Goal: Navigation & Orientation: Find specific page/section

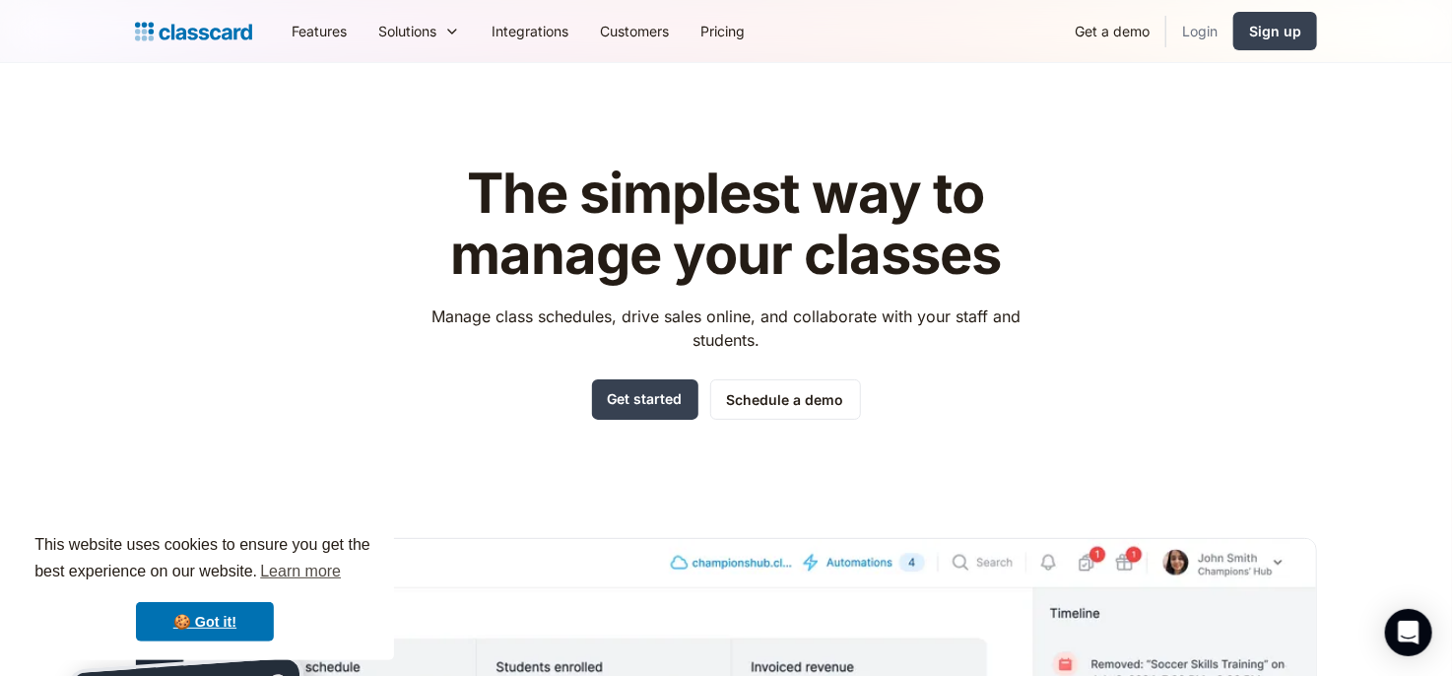
click at [1196, 30] on link "Login" at bounding box center [1200, 31] width 67 height 44
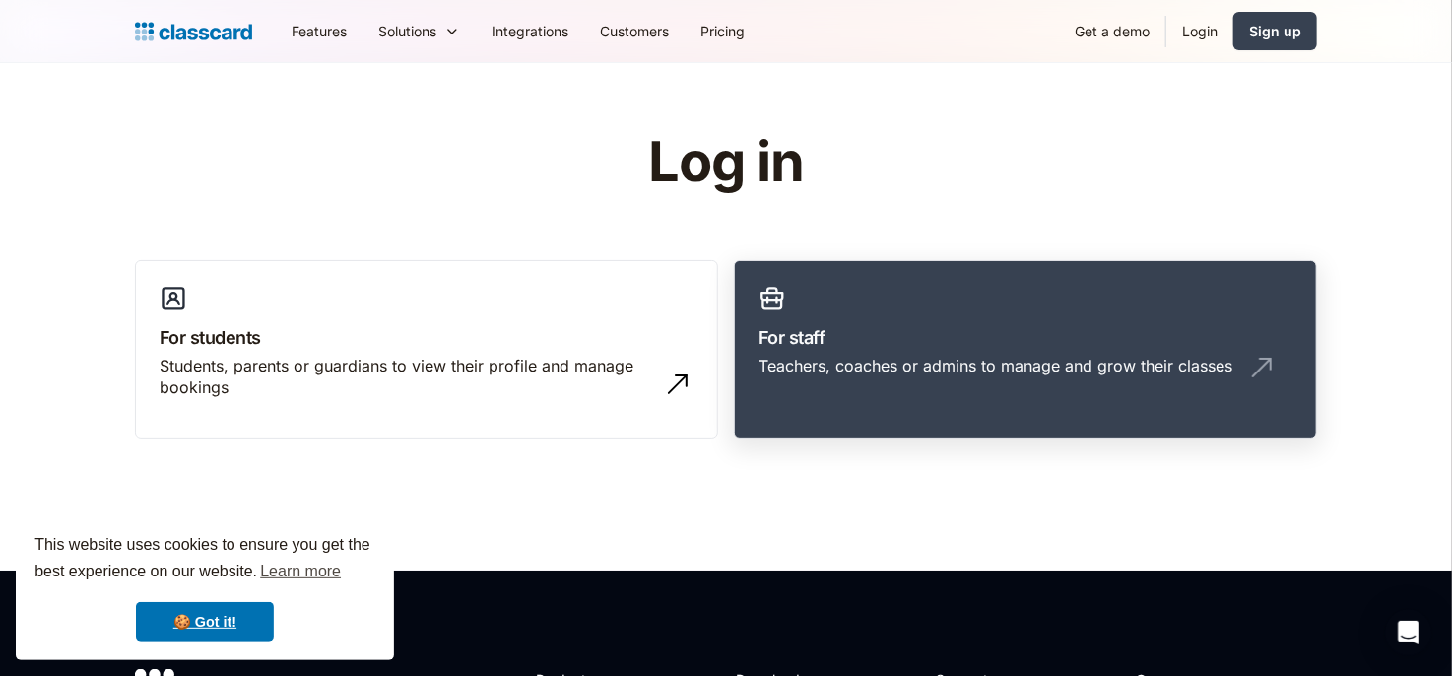
click at [902, 340] on h3 "For staff" at bounding box center [1026, 337] width 534 height 27
